Goal: Find contact information: Find contact information

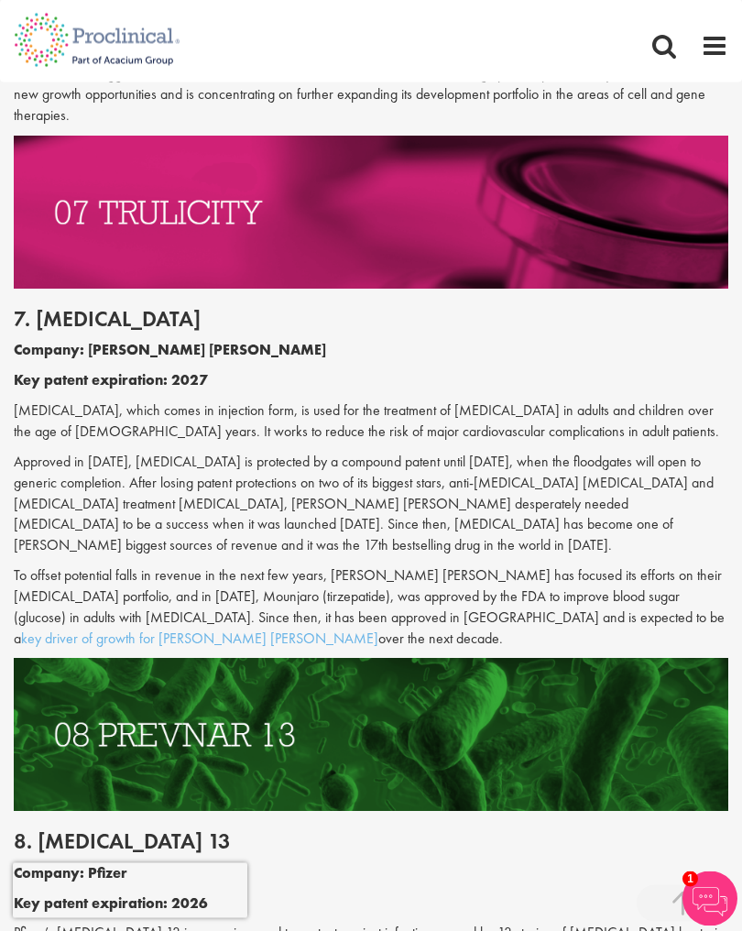
scroll to position [4042, 0]
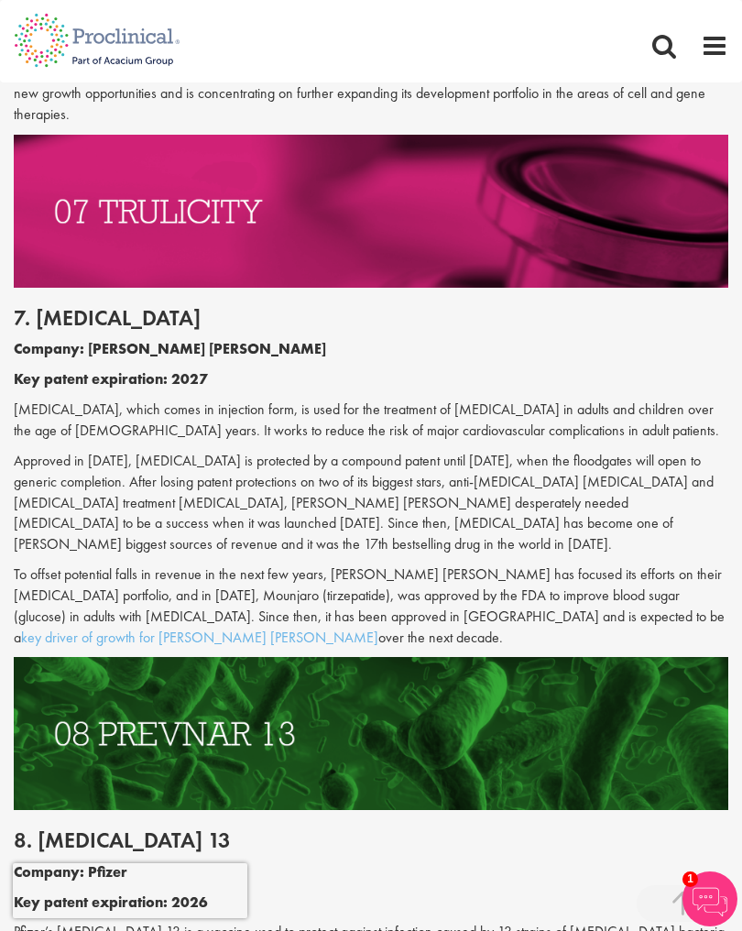
click at [609, 657] on img at bounding box center [371, 733] width 715 height 153
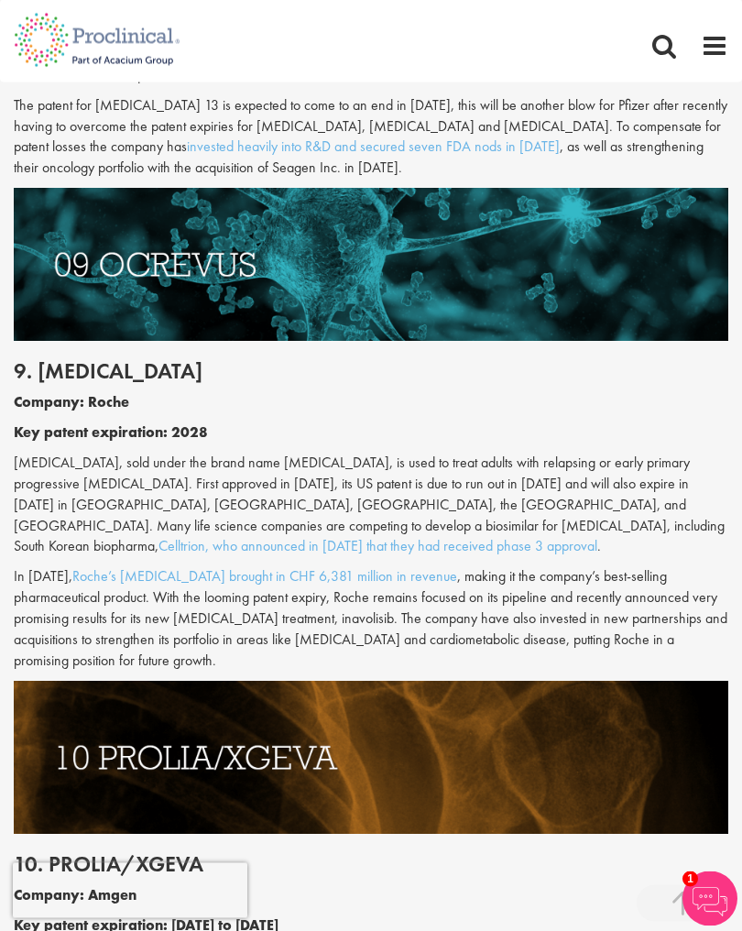
scroll to position [4983, 0]
click at [230, 566] on link "Roche’s Ocrevus brought in CHF 6,381 million in revenue" at bounding box center [264, 575] width 385 height 19
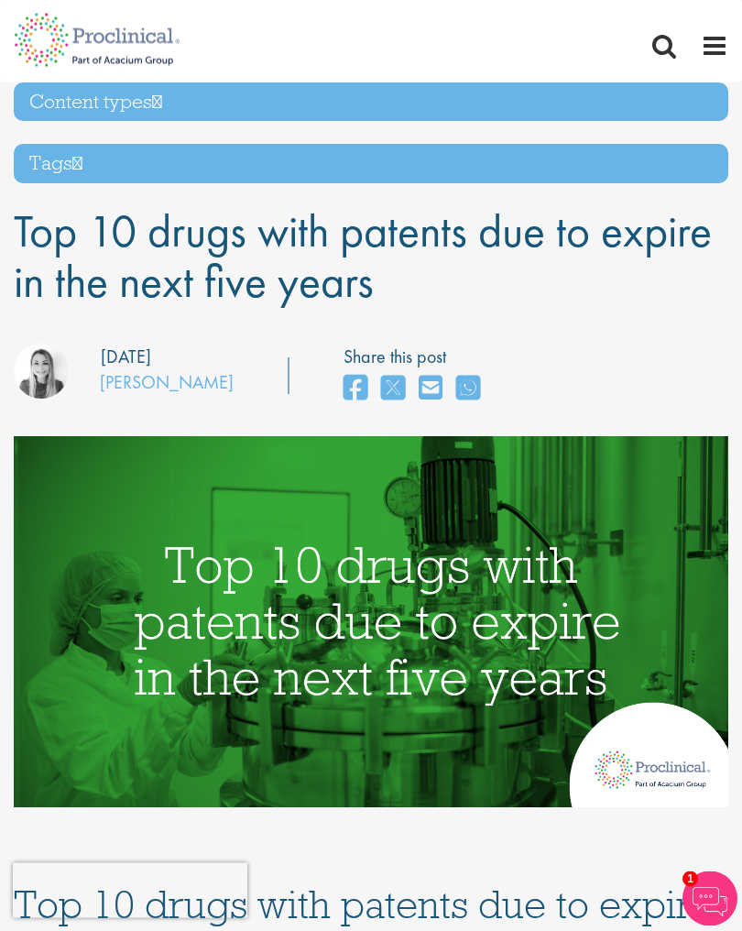
scroll to position [0, 0]
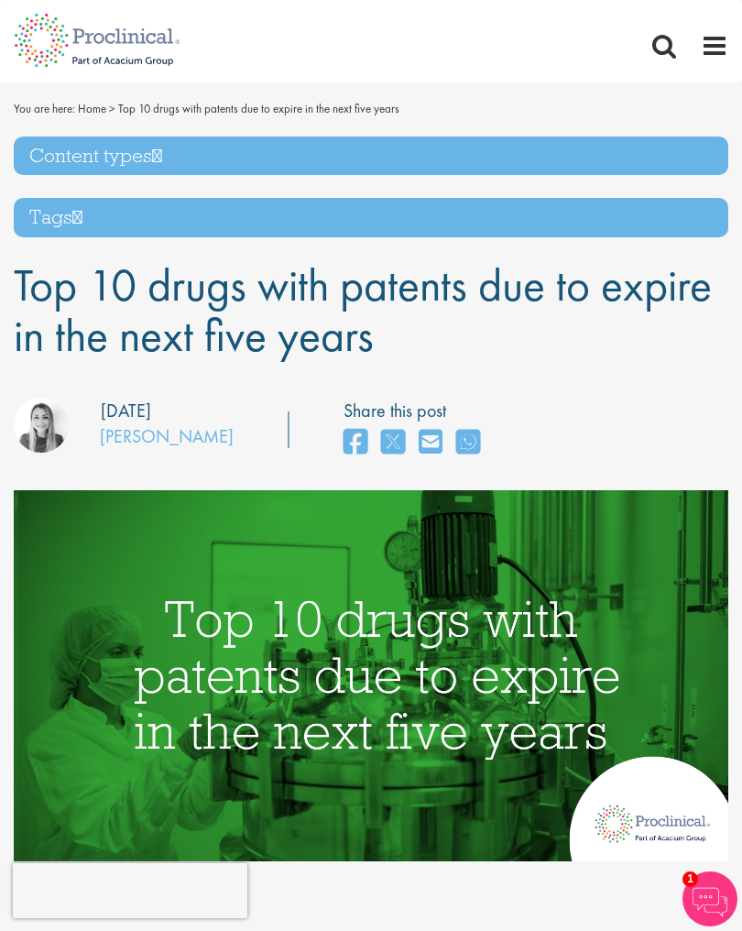
click at [713, 49] on span at bounding box center [714, 45] width 27 height 27
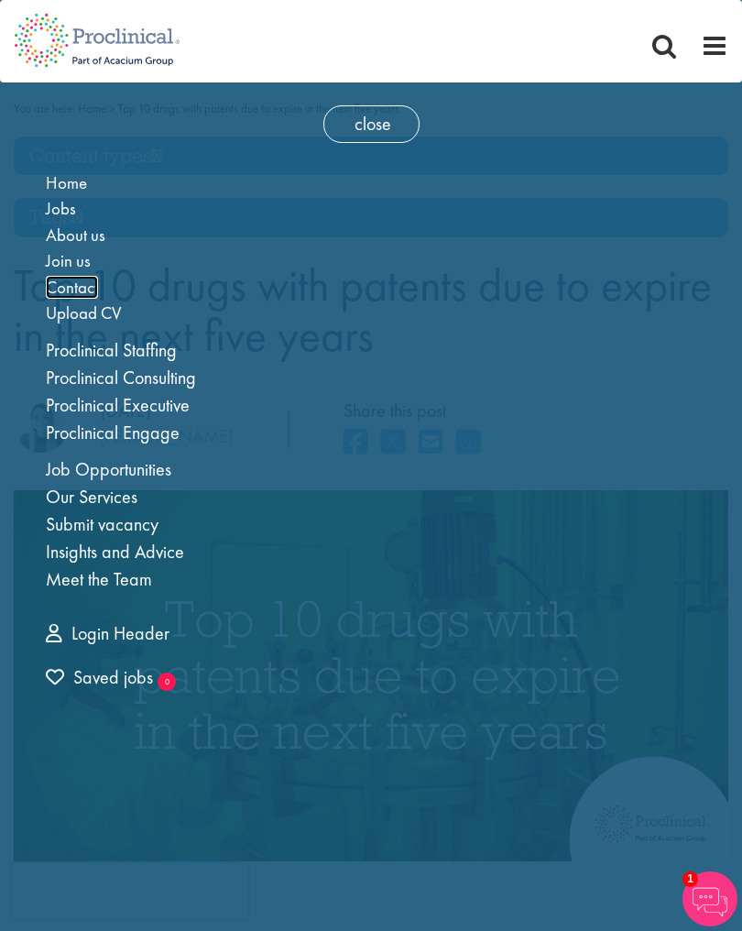
click at [72, 293] on span "Contact" at bounding box center [72, 287] width 52 height 23
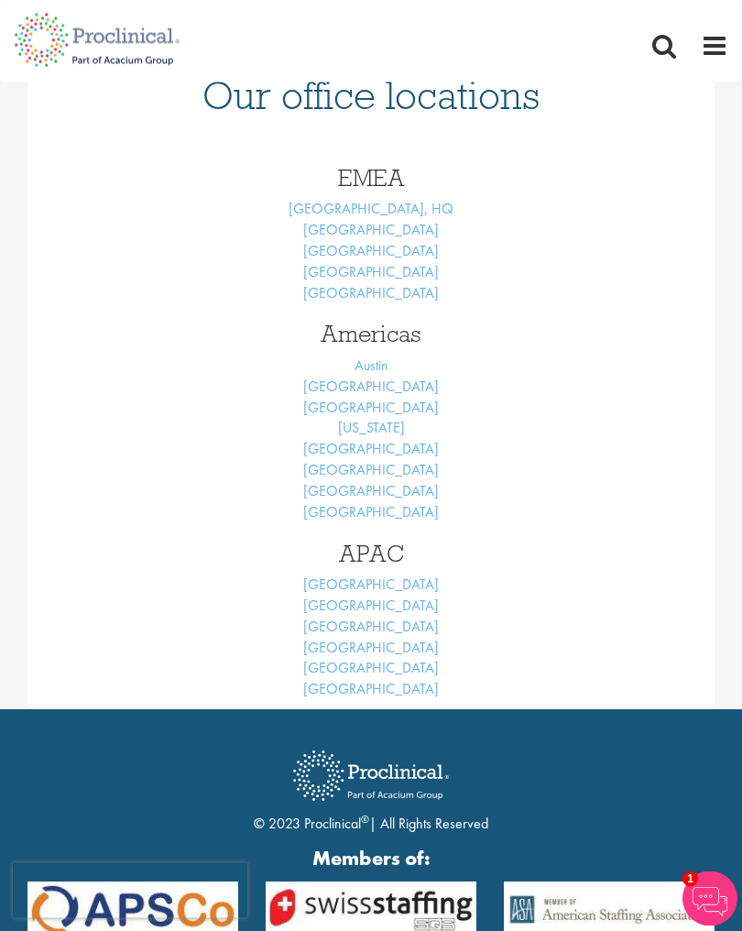
scroll to position [729, 0]
click at [391, 422] on link "New York" at bounding box center [371, 427] width 67 height 19
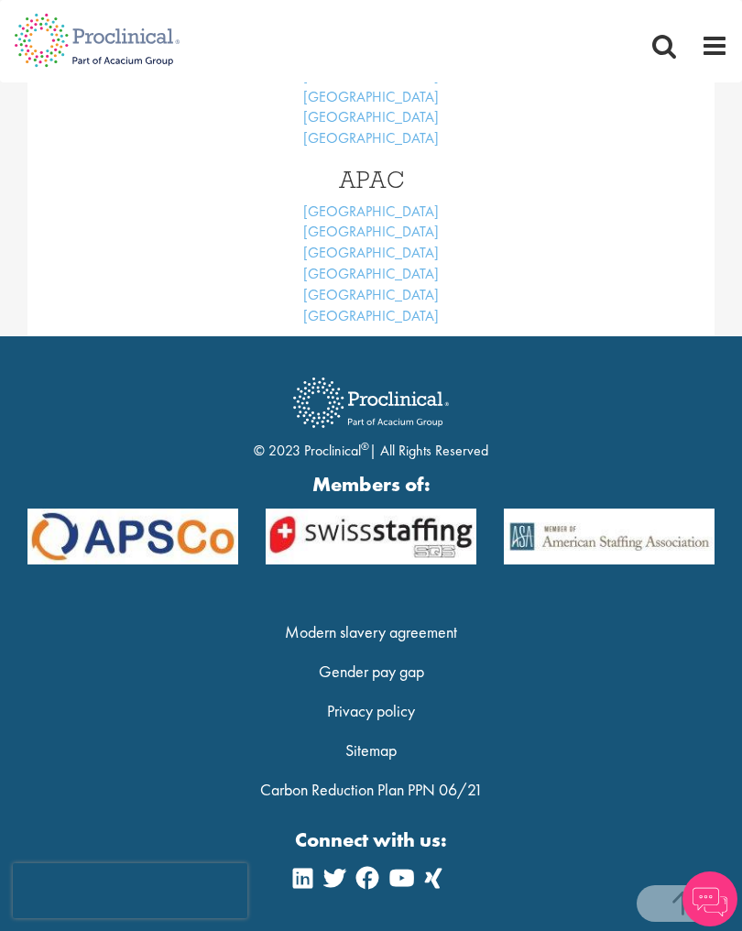
scroll to position [570, 0]
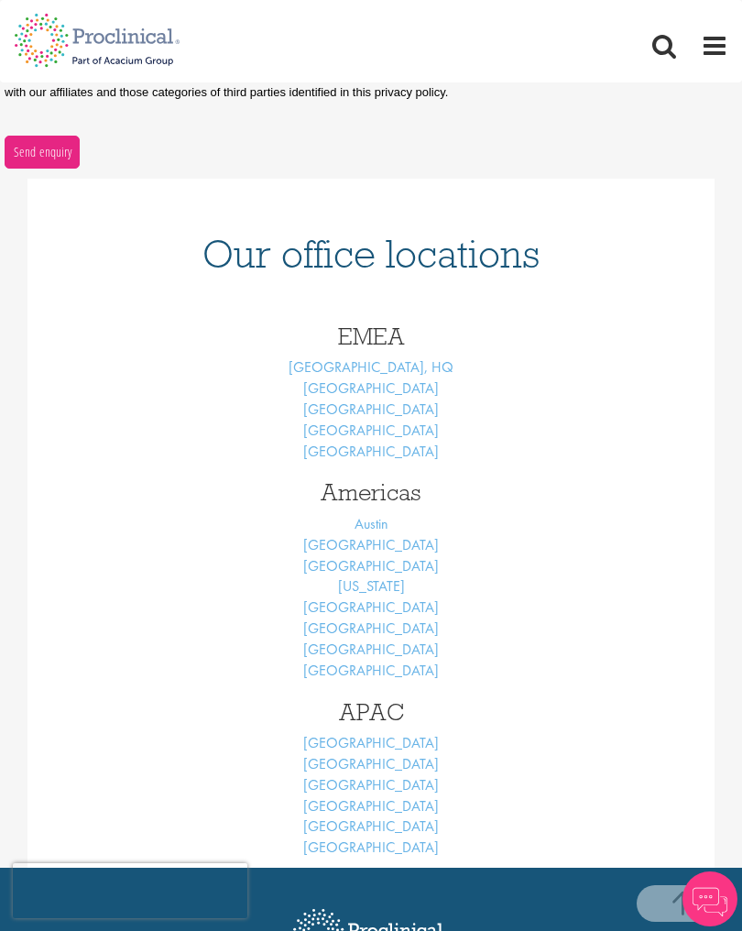
click at [392, 598] on link "[GEOGRAPHIC_DATA]" at bounding box center [371, 607] width 136 height 19
